Goal: Task Accomplishment & Management: Manage account settings

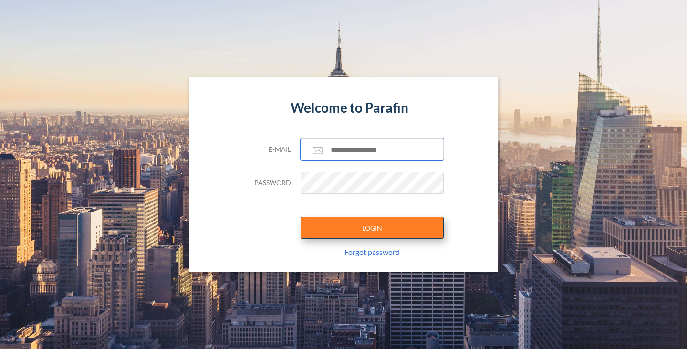
type input "**********"
click at [356, 235] on button "LOGIN" at bounding box center [372, 228] width 143 height 22
type input "**********"
